Goal: Transaction & Acquisition: Purchase product/service

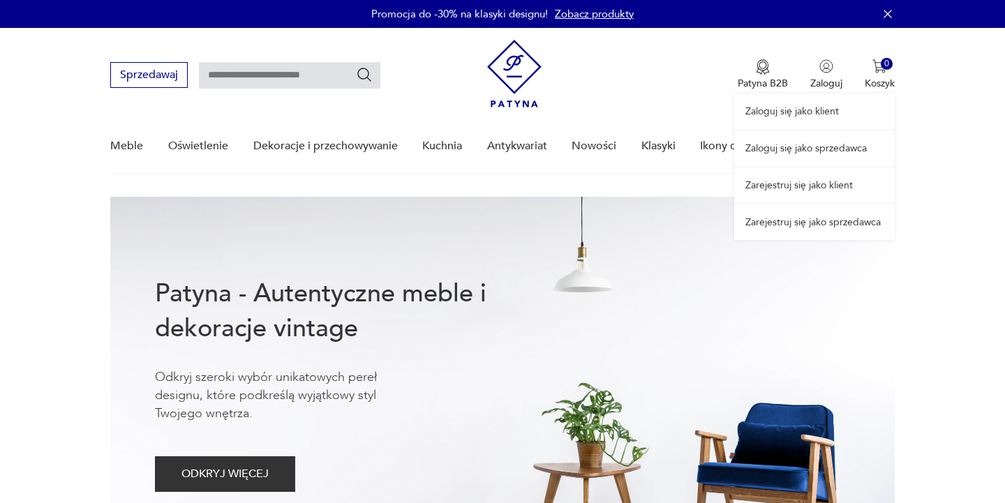
click at [816, 146] on link "Zaloguj się jako sprzedawca" at bounding box center [814, 149] width 161 height 36
click at [270, 75] on input "text" at bounding box center [289, 75] width 181 height 27
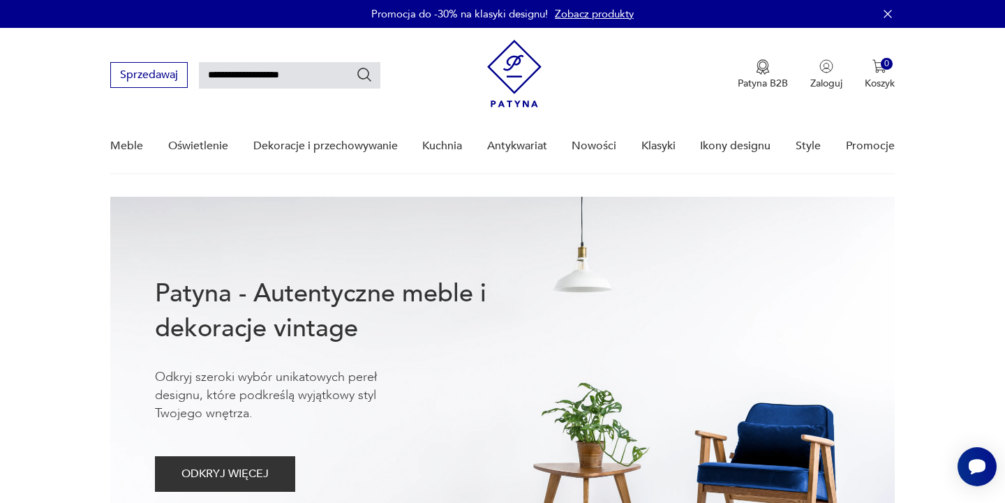
type input "**********"
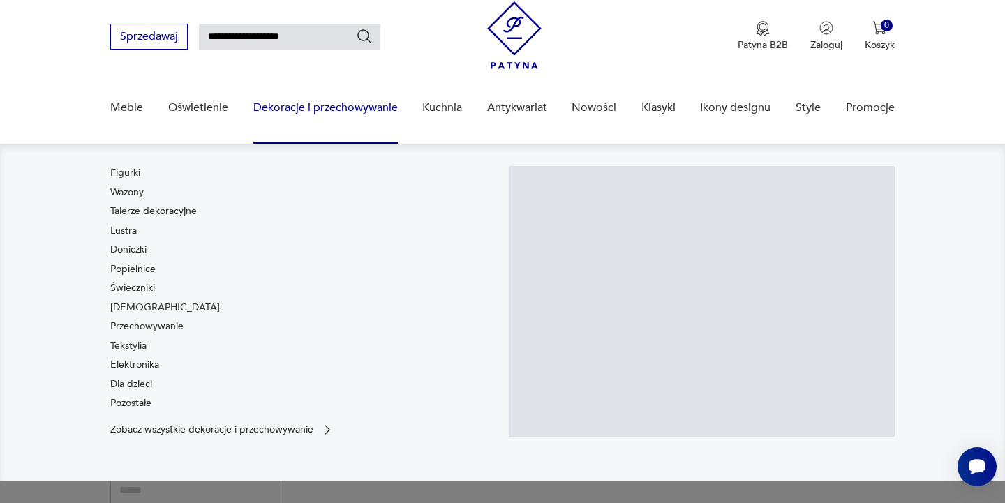
scroll to position [50, 0]
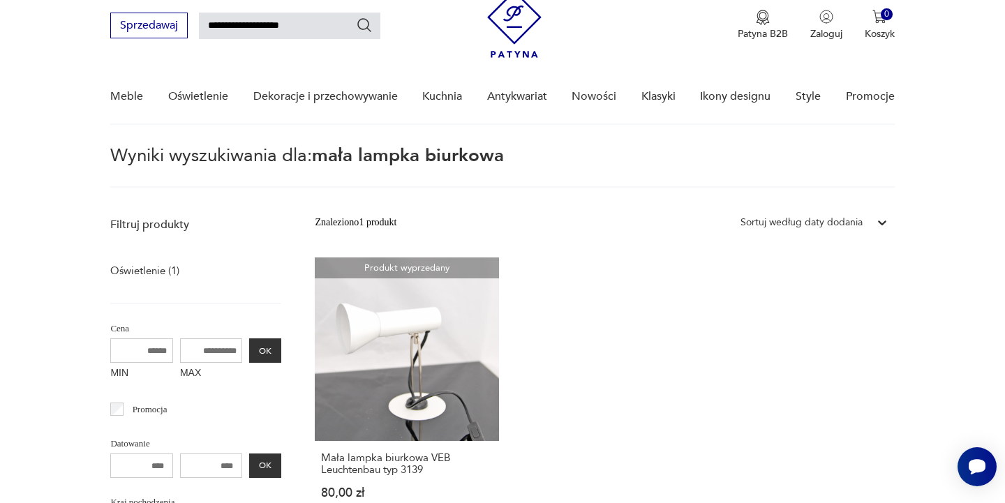
scroll to position [51, 0]
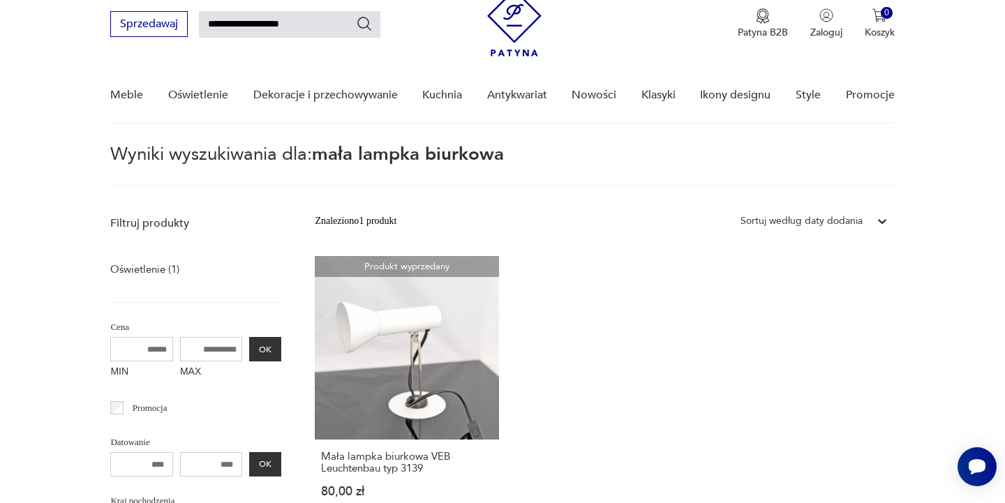
click at [233, 23] on input "**********" at bounding box center [289, 24] width 181 height 27
type input "**********"
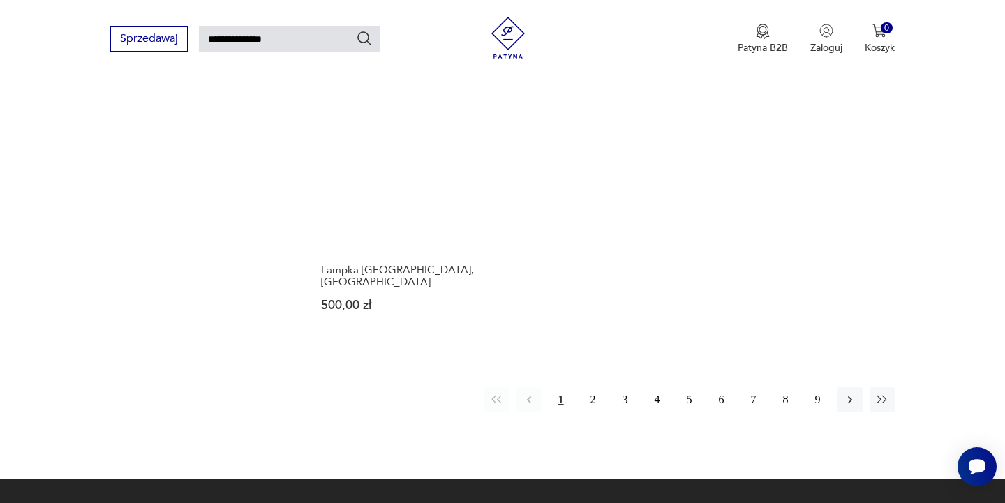
scroll to position [1735, 0]
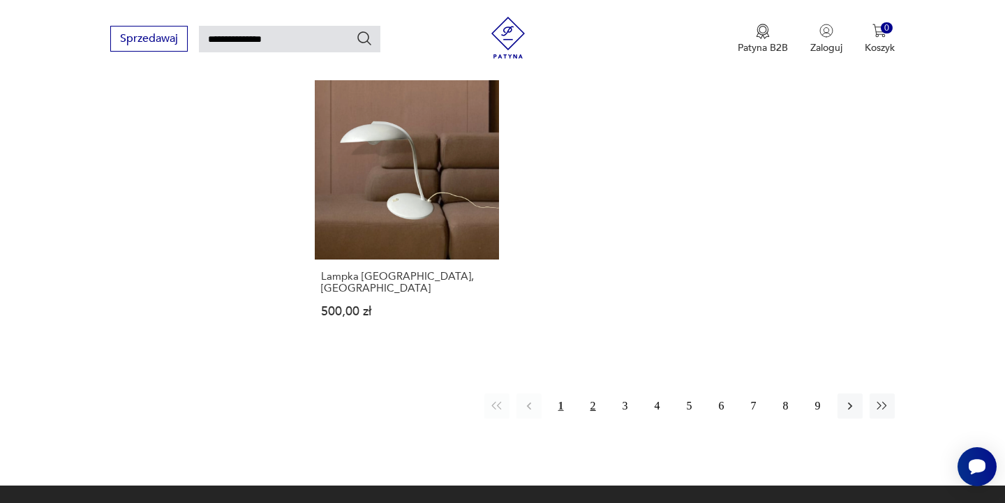
click at [595, 394] on button "2" at bounding box center [593, 406] width 25 height 25
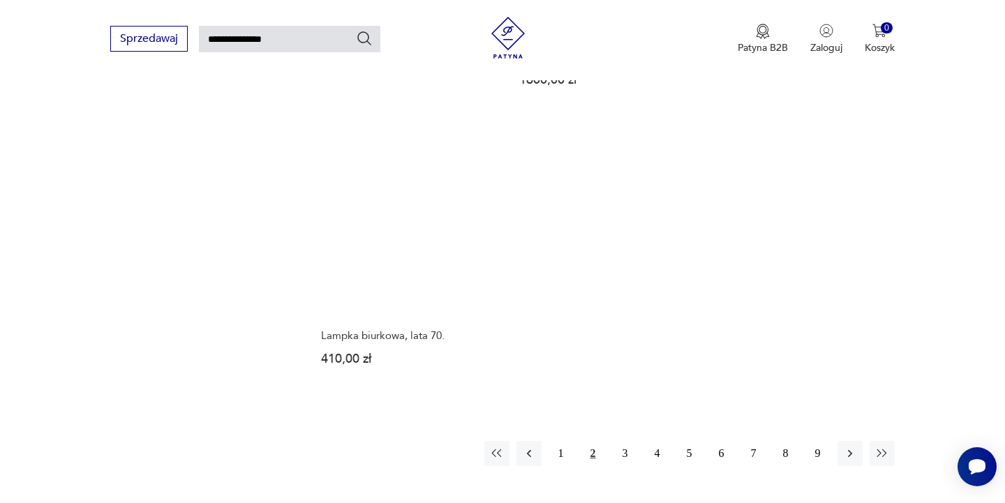
scroll to position [1752, 0]
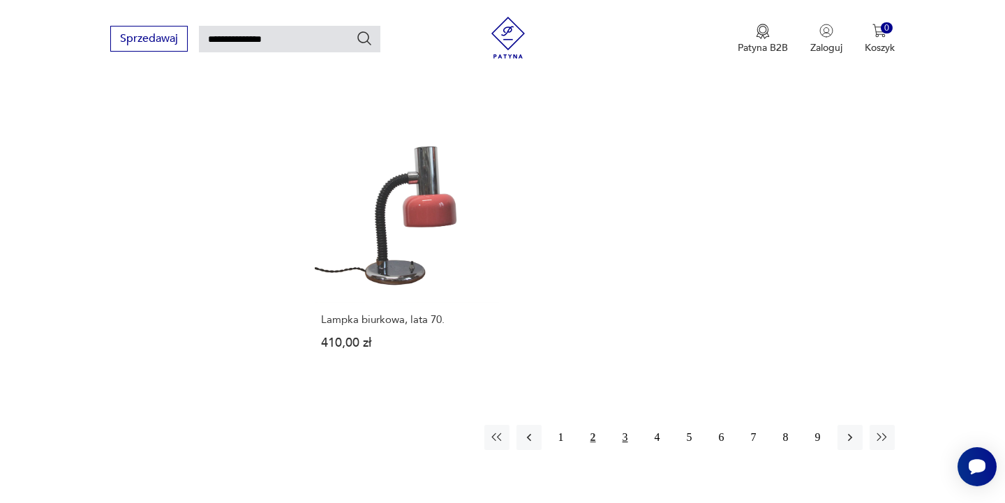
click at [629, 425] on button "3" at bounding box center [625, 437] width 25 height 25
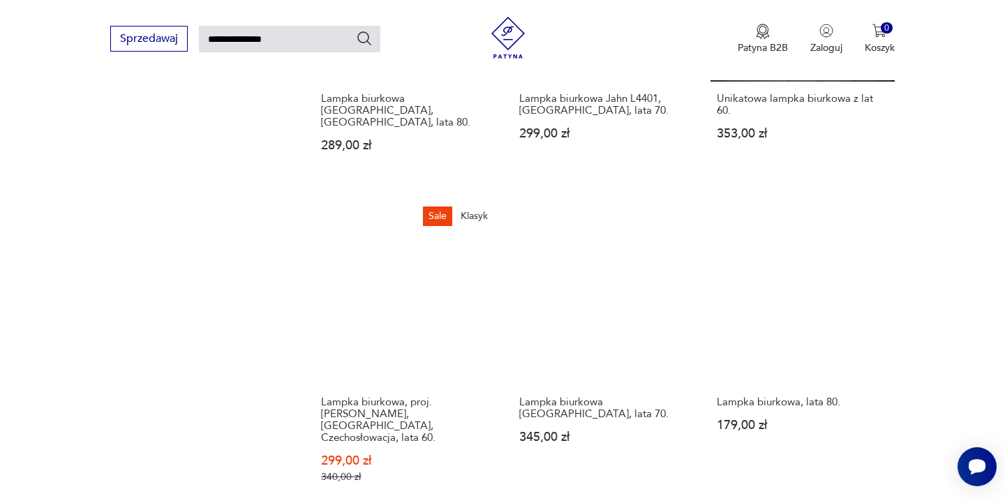
scroll to position [896, 0]
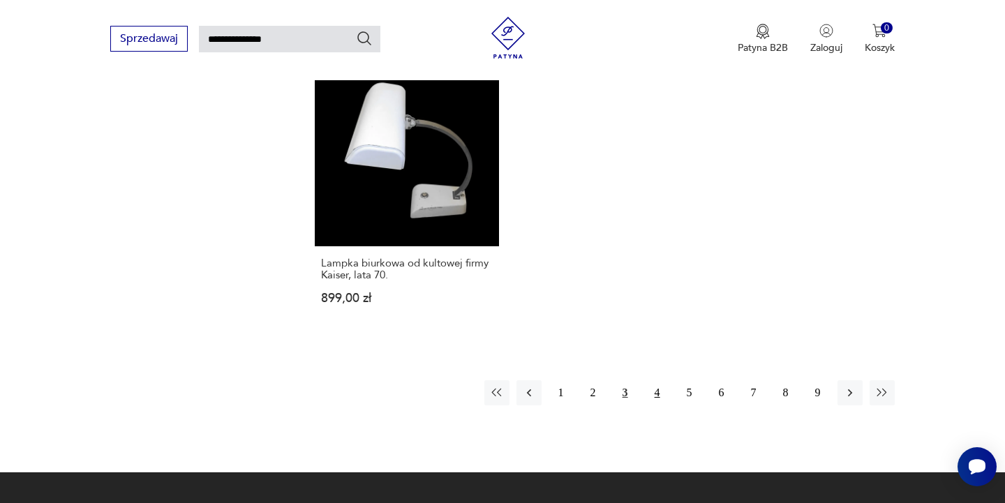
click at [660, 380] on button "4" at bounding box center [657, 392] width 25 height 25
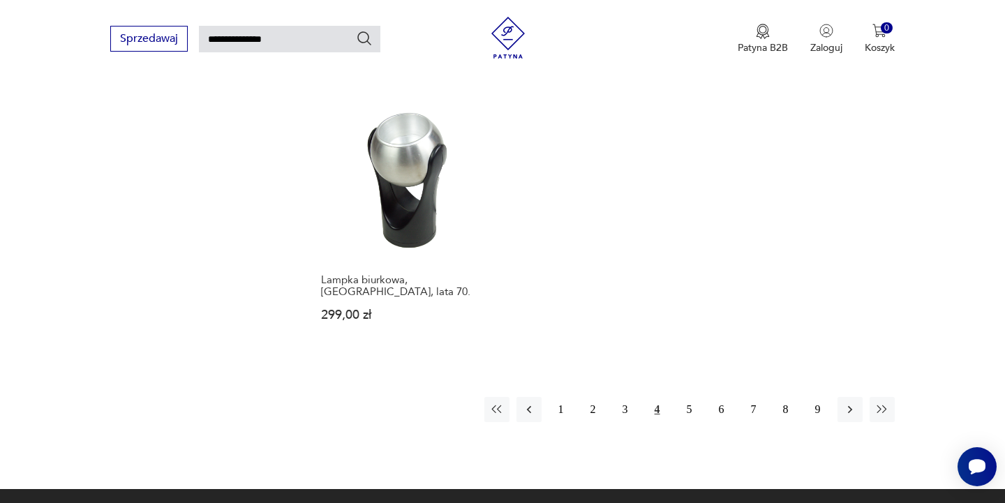
scroll to position [1703, 0]
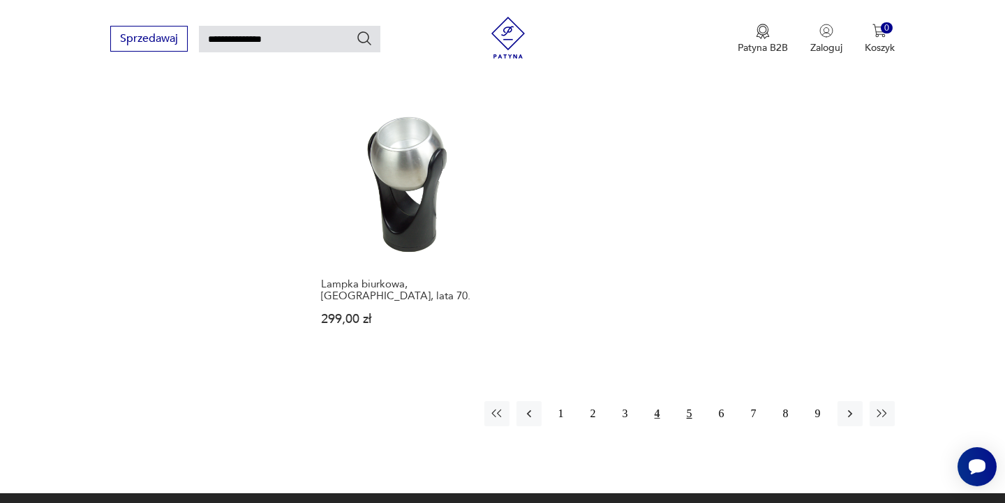
click at [694, 401] on button "5" at bounding box center [689, 413] width 25 height 25
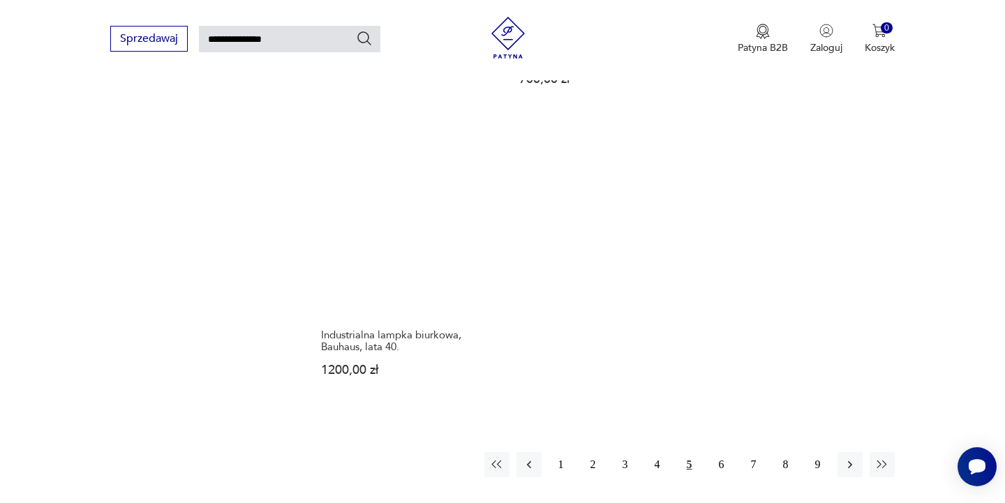
scroll to position [1691, 0]
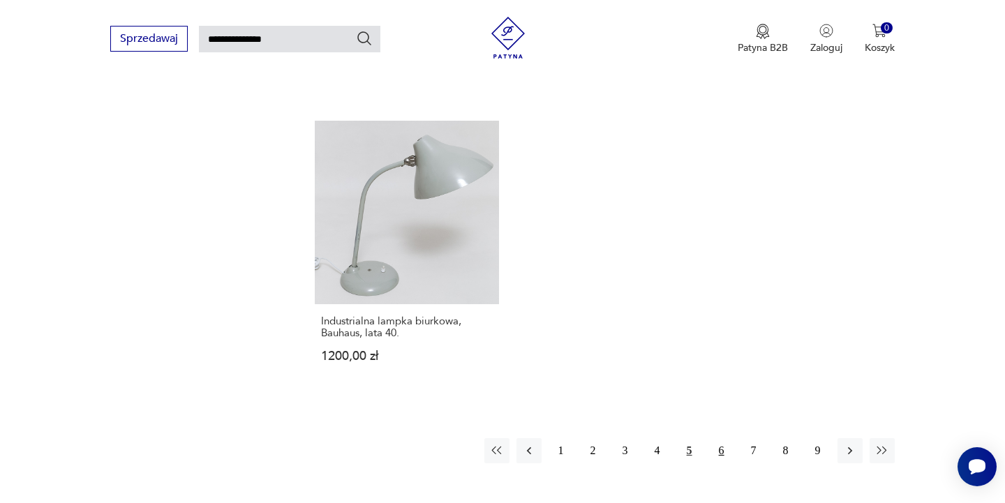
click at [725, 438] on button "6" at bounding box center [721, 450] width 25 height 25
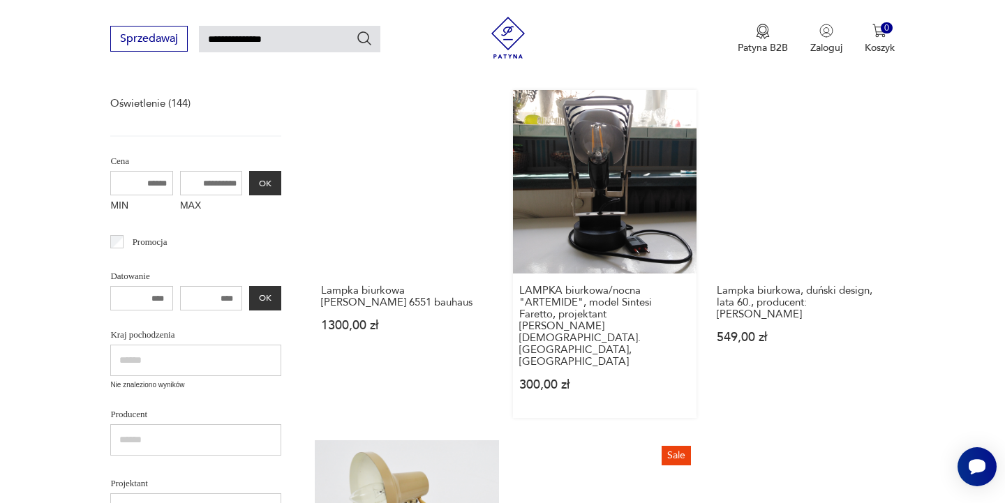
scroll to position [219, 0]
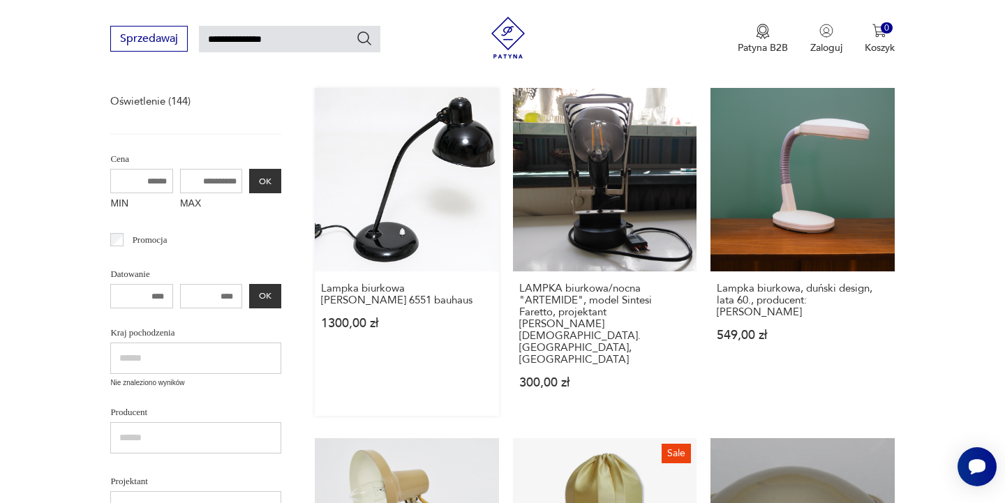
click at [418, 195] on link "Lampka biurkowa Kaiser Idell 6551 bauhaus 1300,00 zł" at bounding box center [407, 252] width 184 height 328
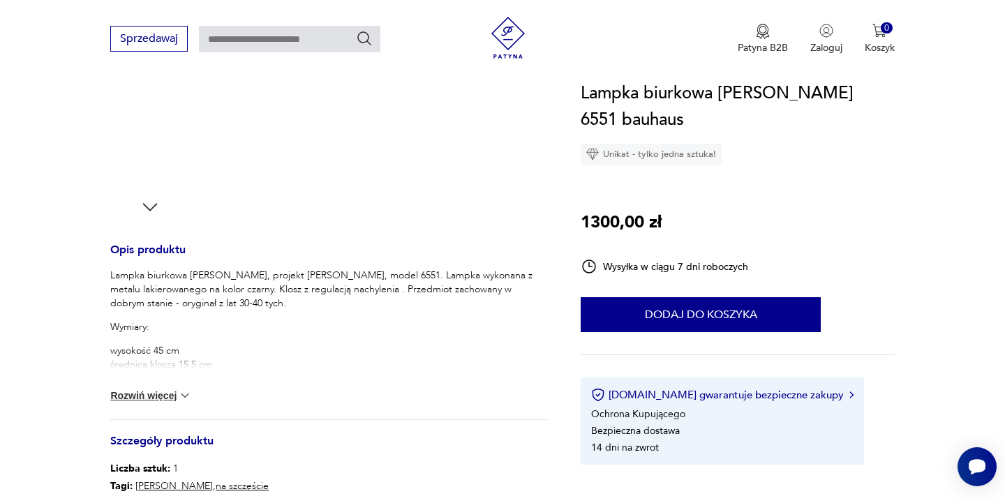
scroll to position [557, 0]
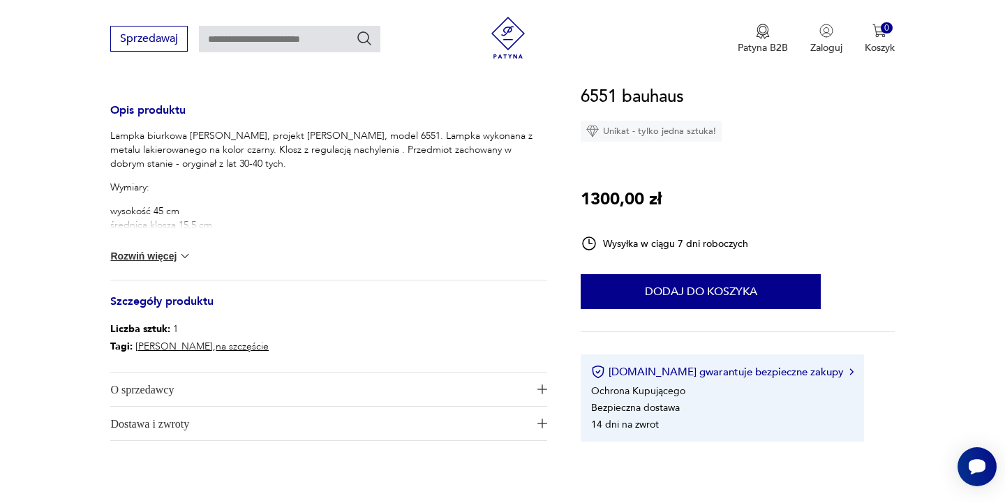
click at [156, 387] on span "O sprzedawcy" at bounding box center [318, 390] width 417 height 34
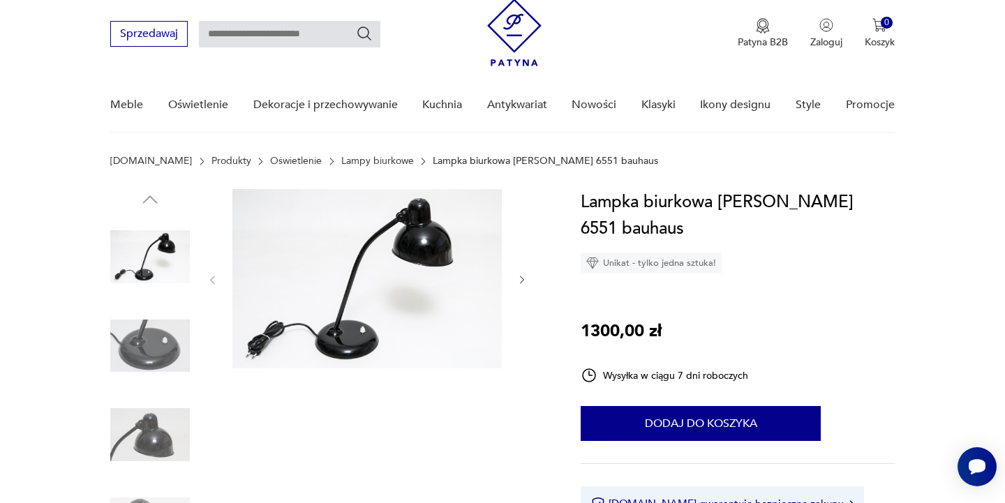
scroll to position [0, 0]
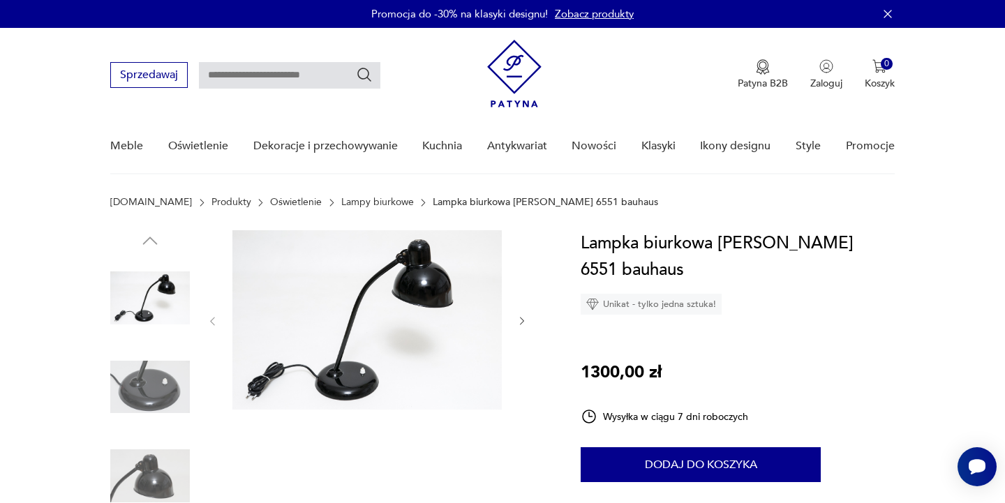
scroll to position [216, 0]
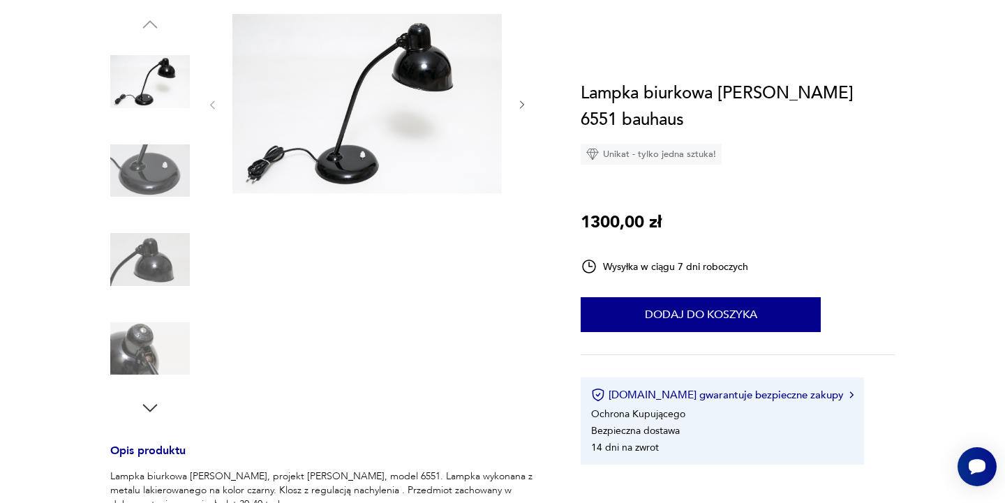
type input "**********"
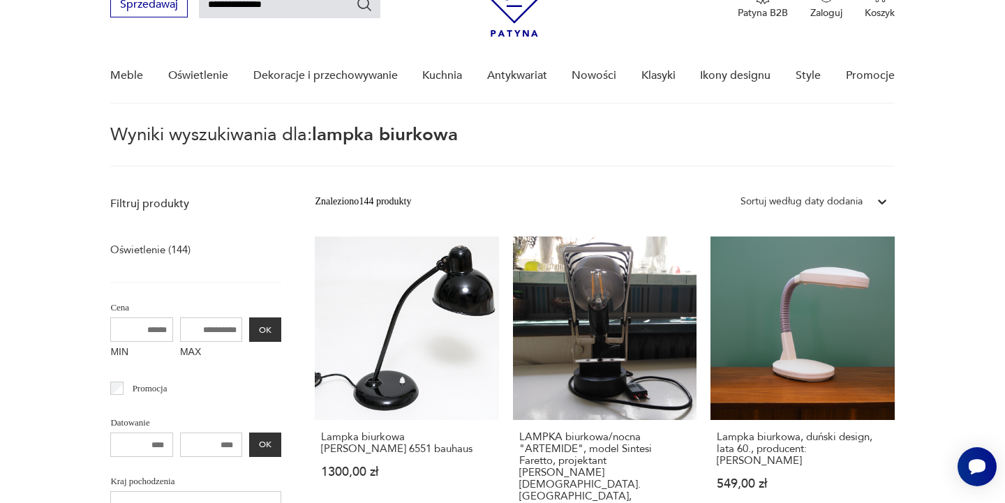
scroll to position [0, 0]
